Goal: Navigation & Orientation: Go to known website

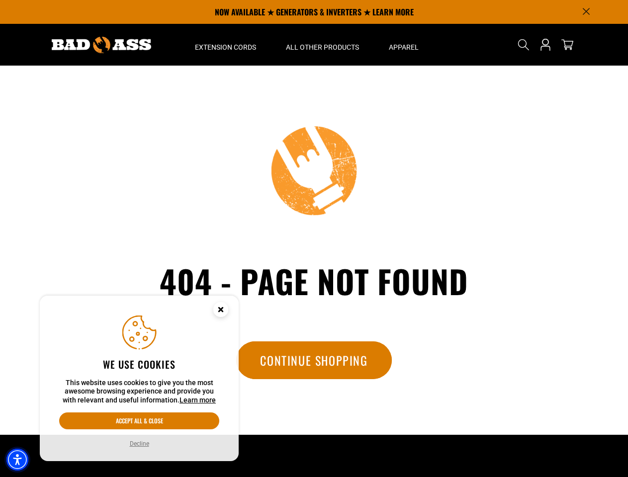
click at [17, 460] on img "Accessibility Menu" at bounding box center [17, 460] width 22 height 22
click at [586, 11] on body "Skip to main content Enable accessibility for low vision Open the accessibility…" at bounding box center [314, 336] width 628 height 673
click at [225, 45] on body "Skip to main content Enable accessibility for low vision Open the accessibility…" at bounding box center [314, 336] width 628 height 673
click at [322, 45] on body "Skip to main content Enable accessibility for low vision Open the accessibility…" at bounding box center [314, 336] width 628 height 673
click at [403, 45] on body "Skip to main content Enable accessibility for low vision Open the accessibility…" at bounding box center [314, 336] width 628 height 673
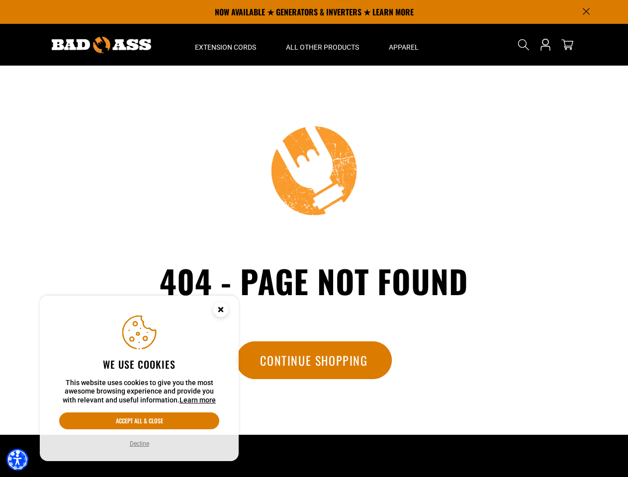
click at [524, 45] on body "Skip to main content Enable accessibility for low vision Open the accessibility…" at bounding box center [314, 336] width 628 height 673
